Goal: Find specific page/section: Find specific page/section

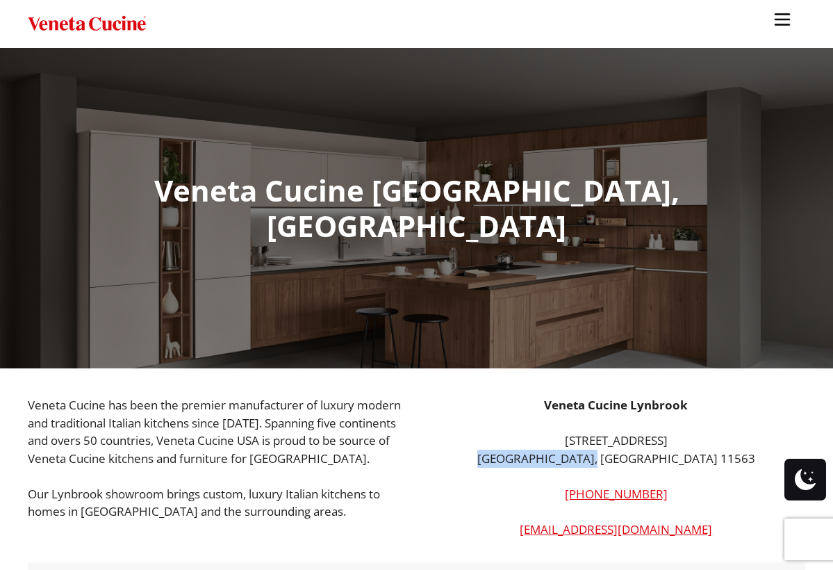
drag, startPoint x: 675, startPoint y: 423, endPoint x: 560, endPoint y: 429, distance: 115.4
click at [560, 431] on p "943 Sunrise Hwy Lynbrook, NY 11563" at bounding box center [616, 448] width 379 height 35
copy p "Lynbrook, NY 11563"
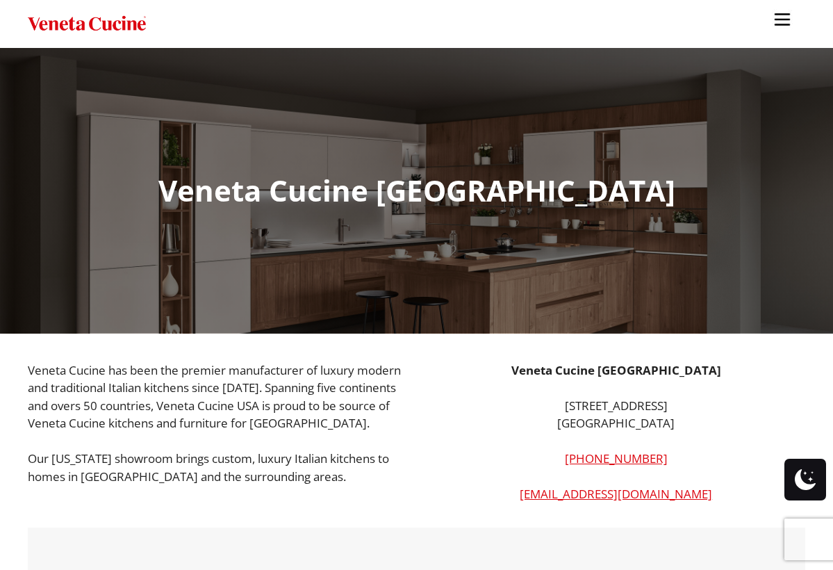
click at [35, 23] on img "Site" at bounding box center [87, 24] width 118 height 20
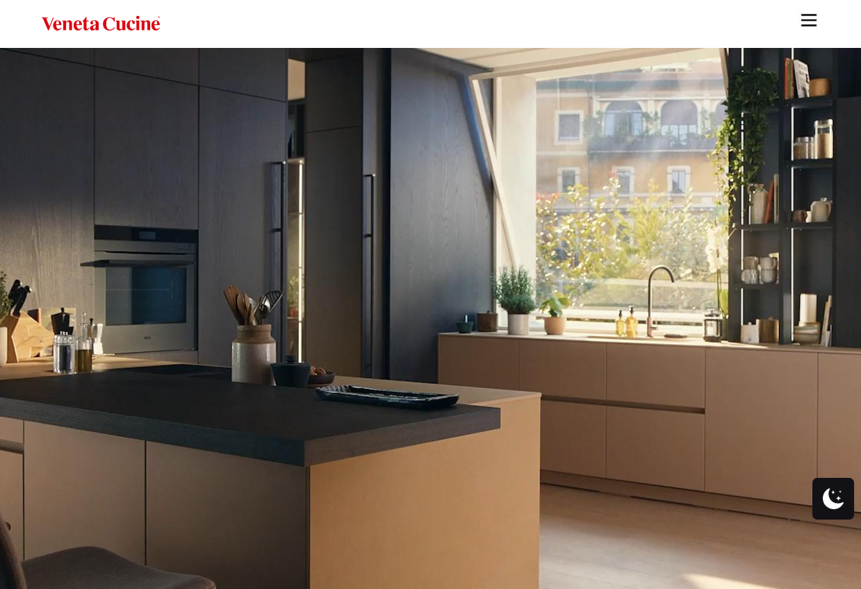
click at [809, 17] on img "Site" at bounding box center [808, 20] width 21 height 21
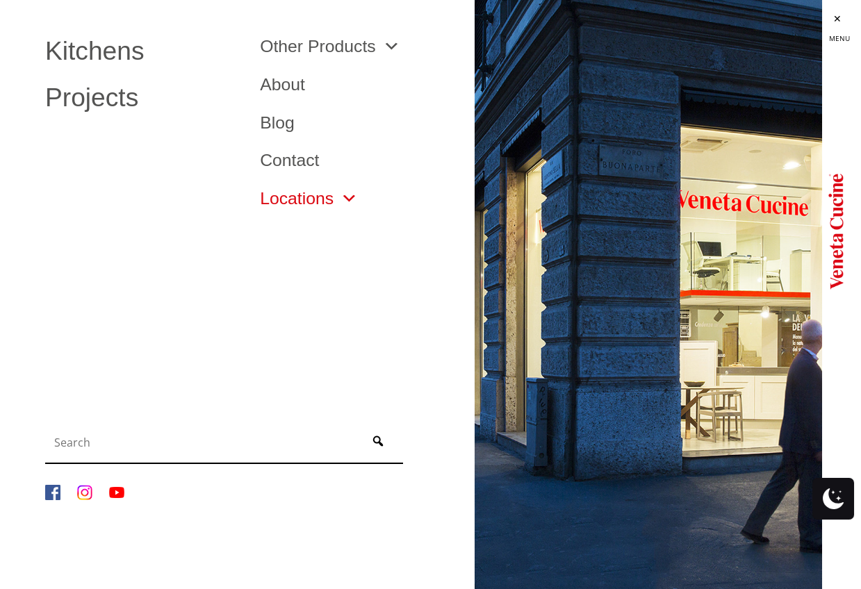
click at [330, 191] on link "Locations" at bounding box center [309, 198] width 98 height 17
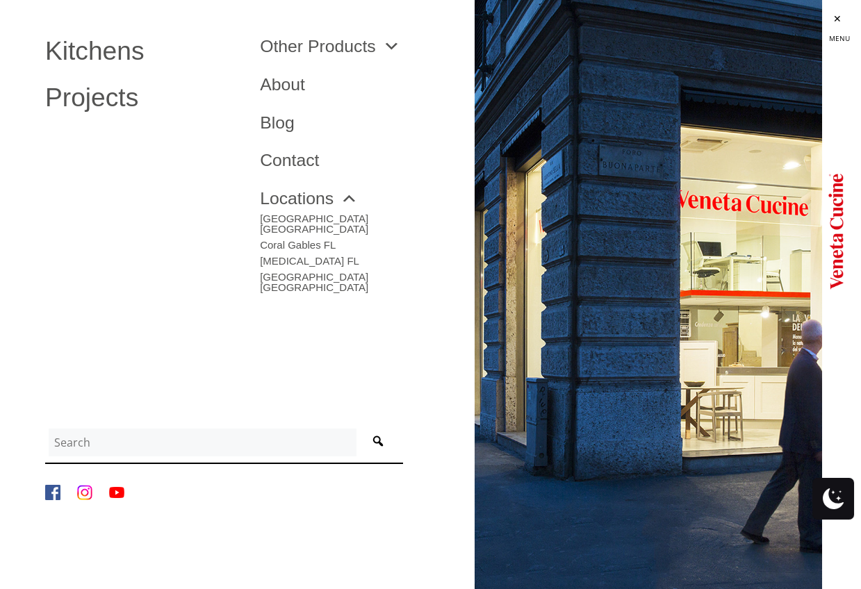
click at [190, 452] on input "Site" at bounding box center [203, 443] width 308 height 28
type input "n"
